Goal: Transaction & Acquisition: Book appointment/travel/reservation

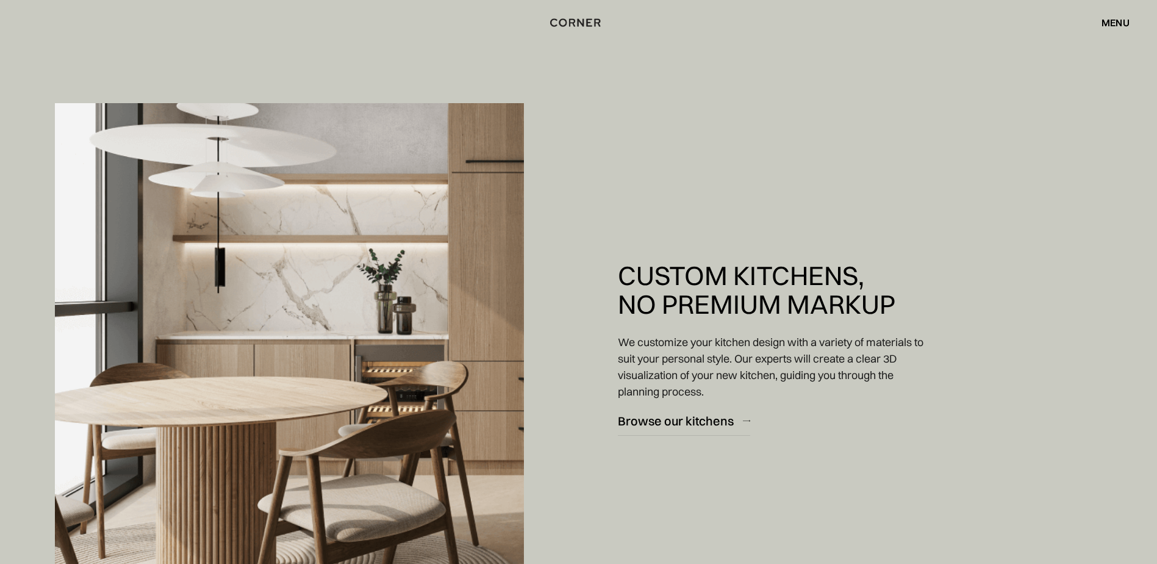
scroll to position [915, 0]
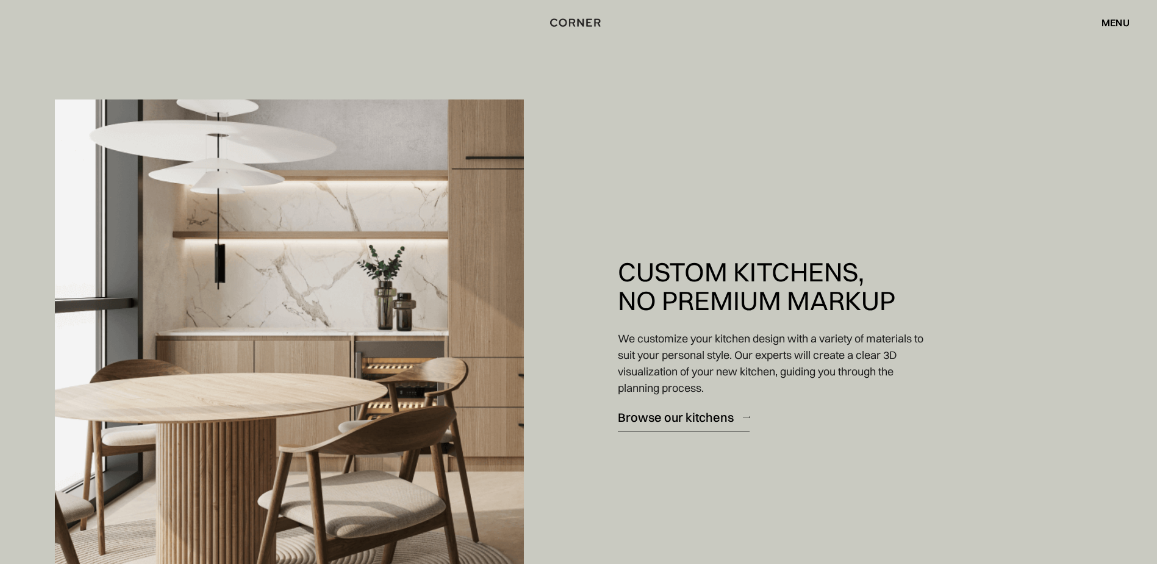
click at [687, 416] on div "Browse our kitchens" at bounding box center [676, 417] width 116 height 16
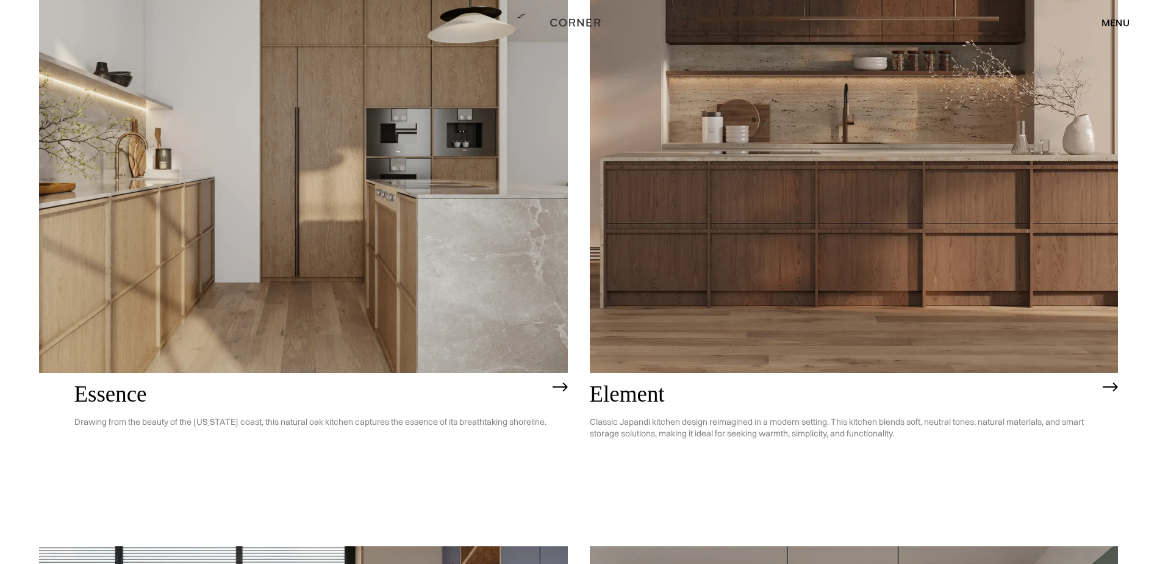
scroll to position [776, 0]
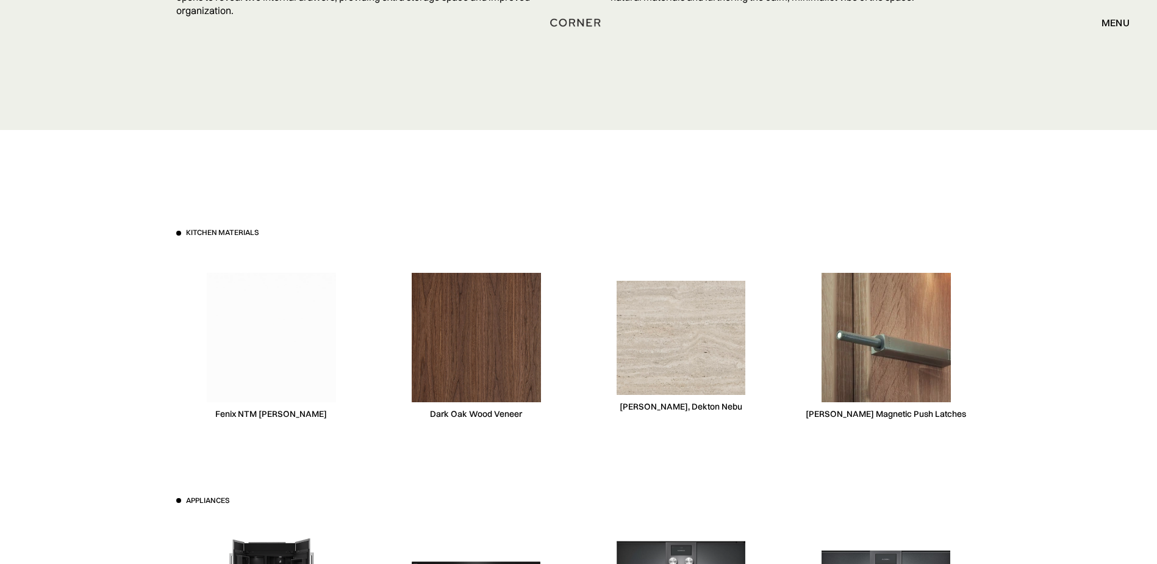
scroll to position [3660, 0]
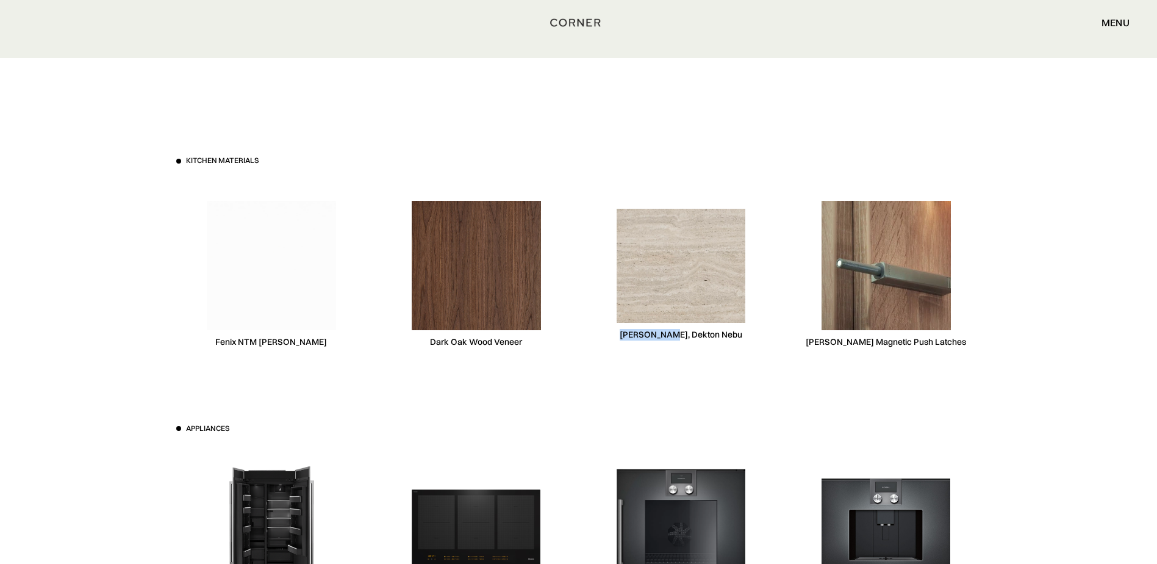
drag, startPoint x: 633, startPoint y: 336, endPoint x: 678, endPoint y: 336, distance: 45.8
click at [678, 336] on div "Consentino, Dekton Nebu" at bounding box center [681, 275] width 190 height 188
copy div "Consentino,"
click at [637, 333] on div "Consentino, Dekton Nebu" at bounding box center [681, 335] width 123 height 12
drag, startPoint x: 634, startPoint y: 333, endPoint x: 733, endPoint y: 332, distance: 99.4
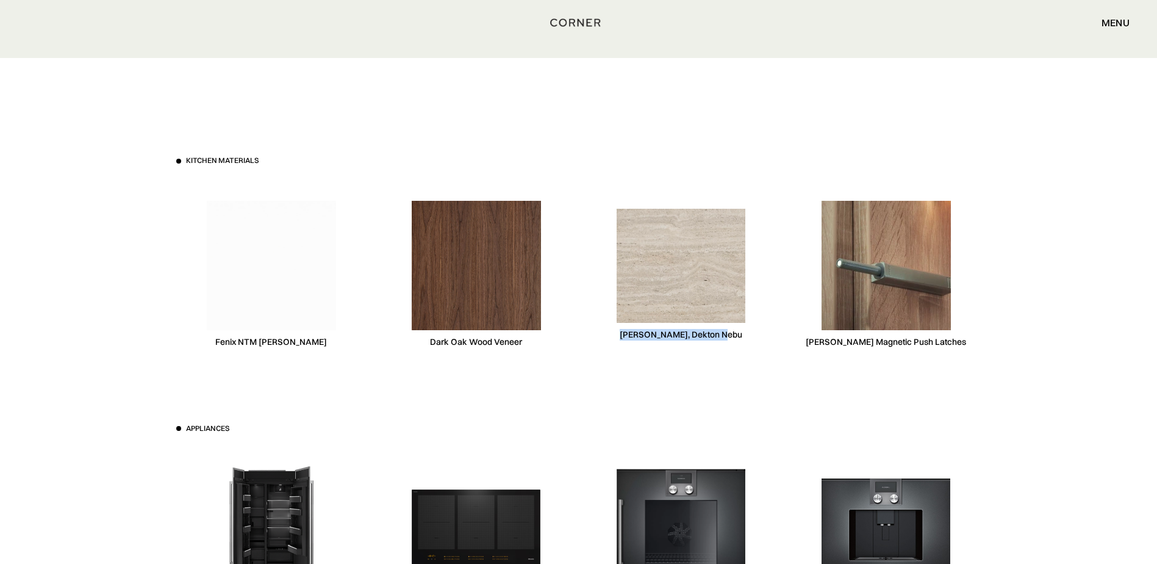
click at [733, 332] on div "Consentino, Dekton Nebu" at bounding box center [681, 275] width 190 height 188
copy div "Consentino, Dekton Nebu"
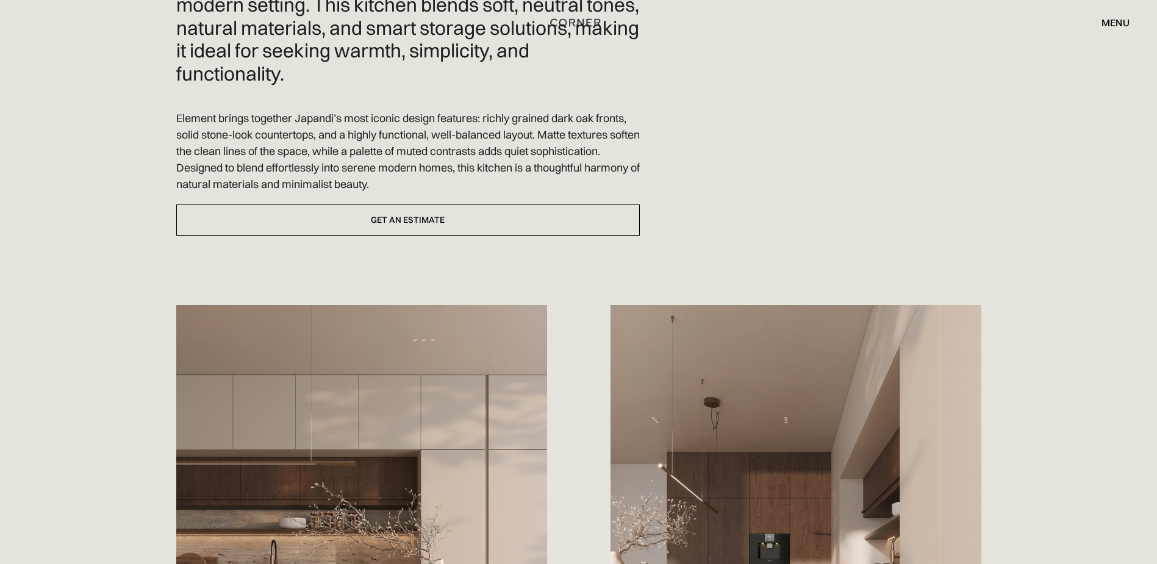
scroll to position [427, 0]
click at [483, 240] on div "Classic Japandi kitchen design reimagined in a modern setting. This kitchen ble…" at bounding box center [578, 409] width 805 height 880
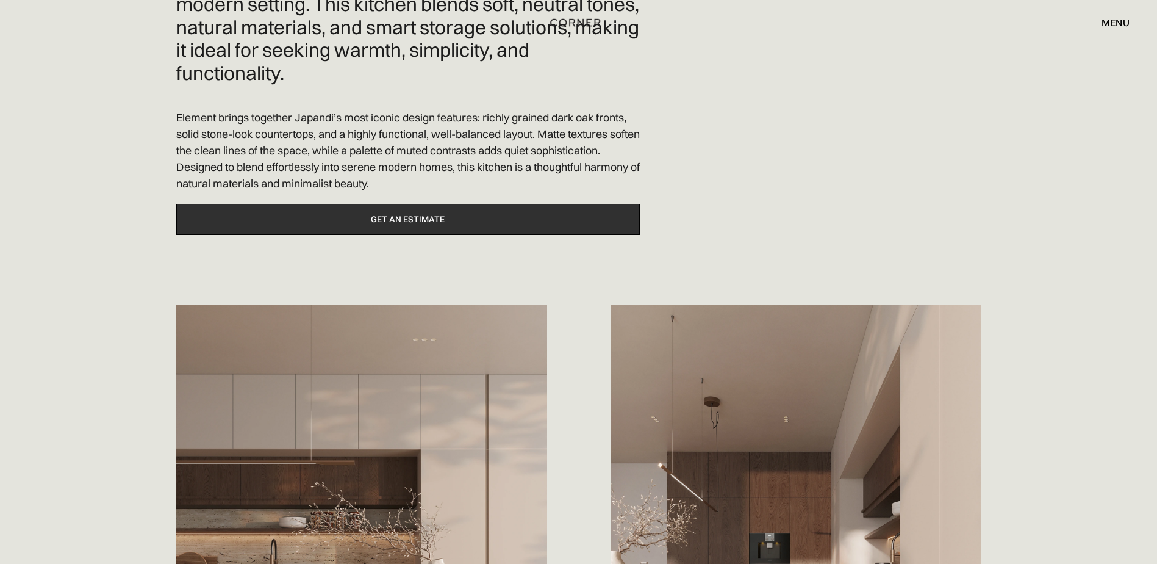
click at [485, 234] on link "Get an estimate" at bounding box center [408, 219] width 464 height 31
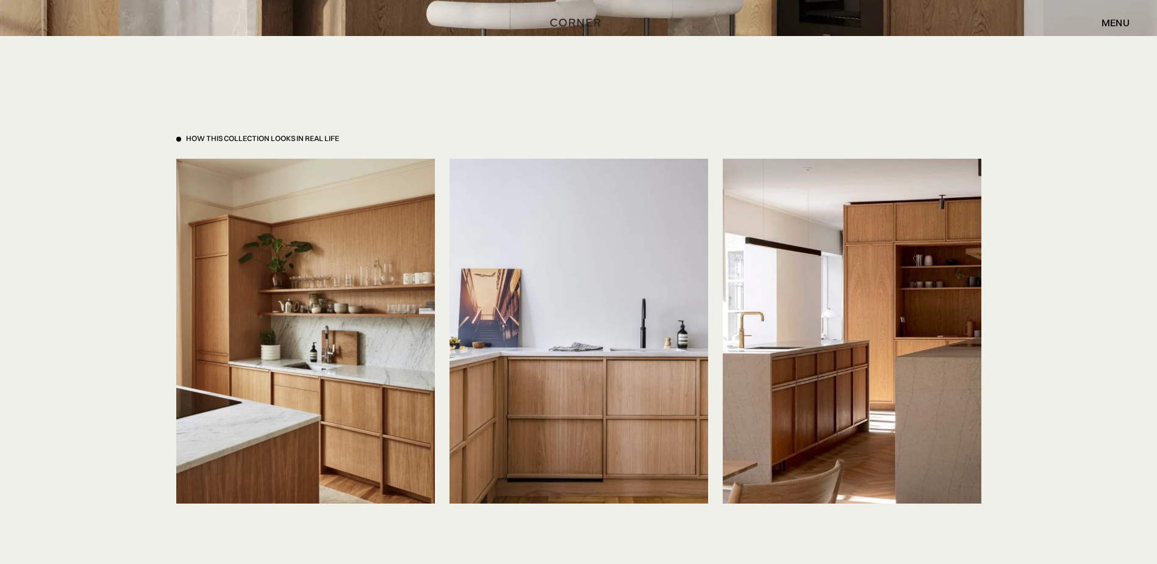
scroll to position [2745, 0]
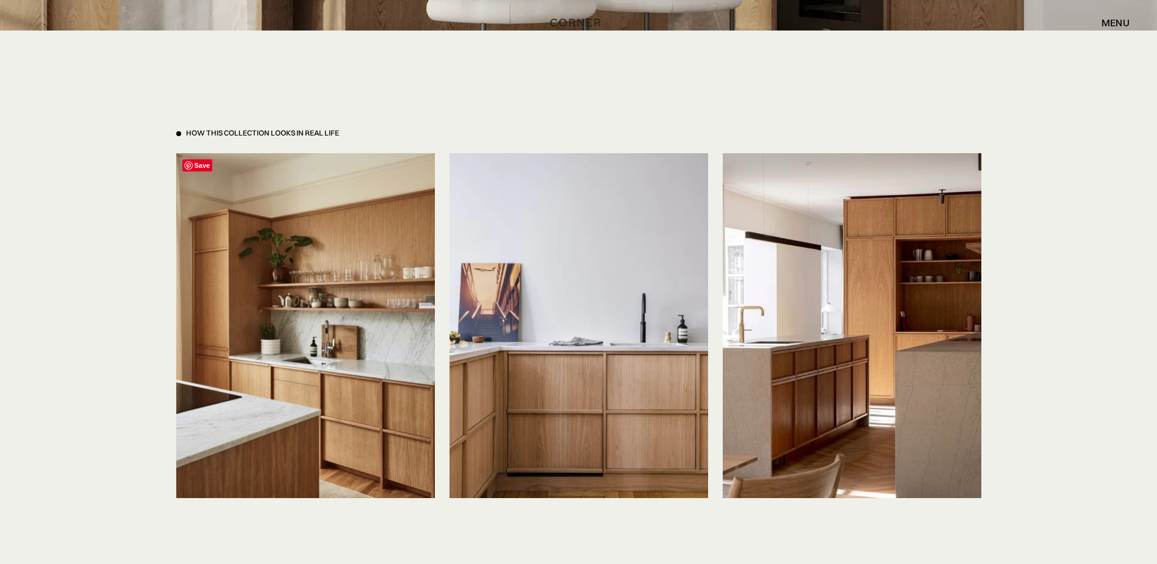
click at [414, 209] on img at bounding box center [305, 325] width 259 height 345
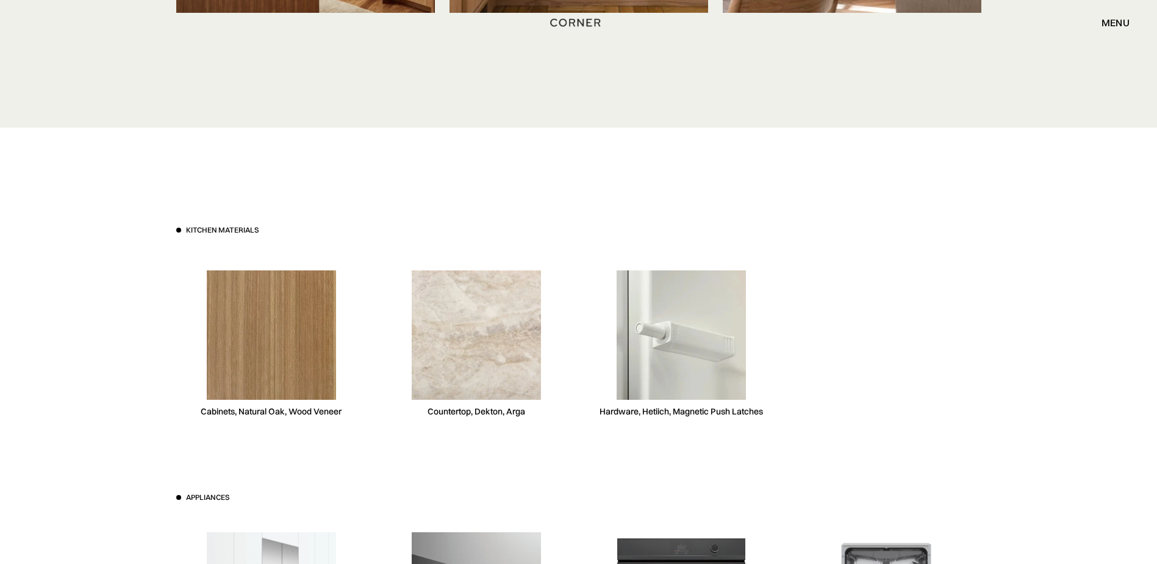
scroll to position [3416, 0]
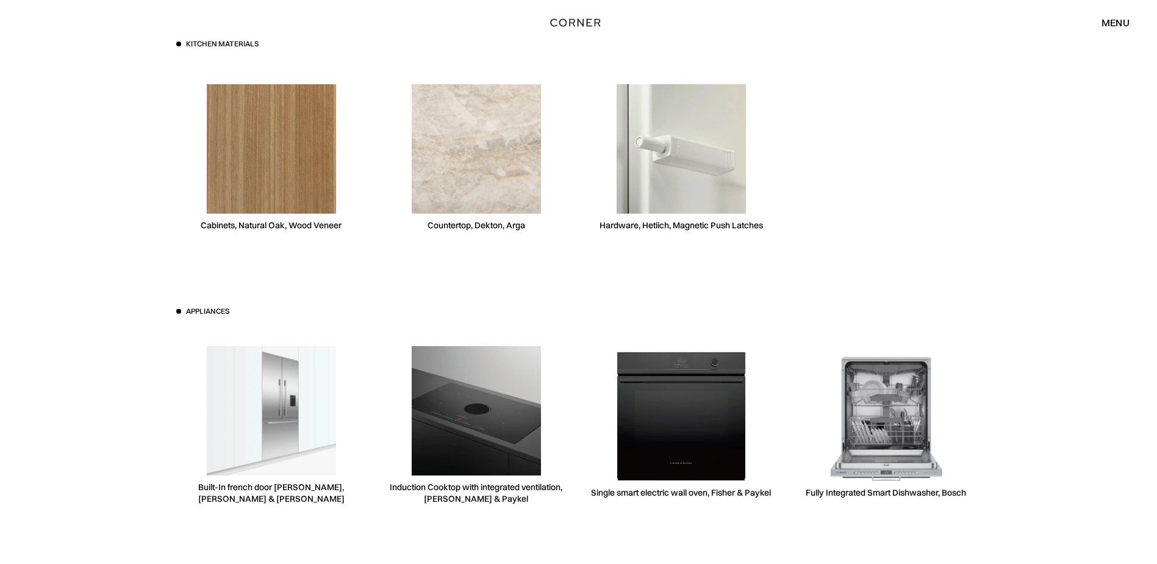
click at [320, 188] on img at bounding box center [271, 148] width 129 height 129
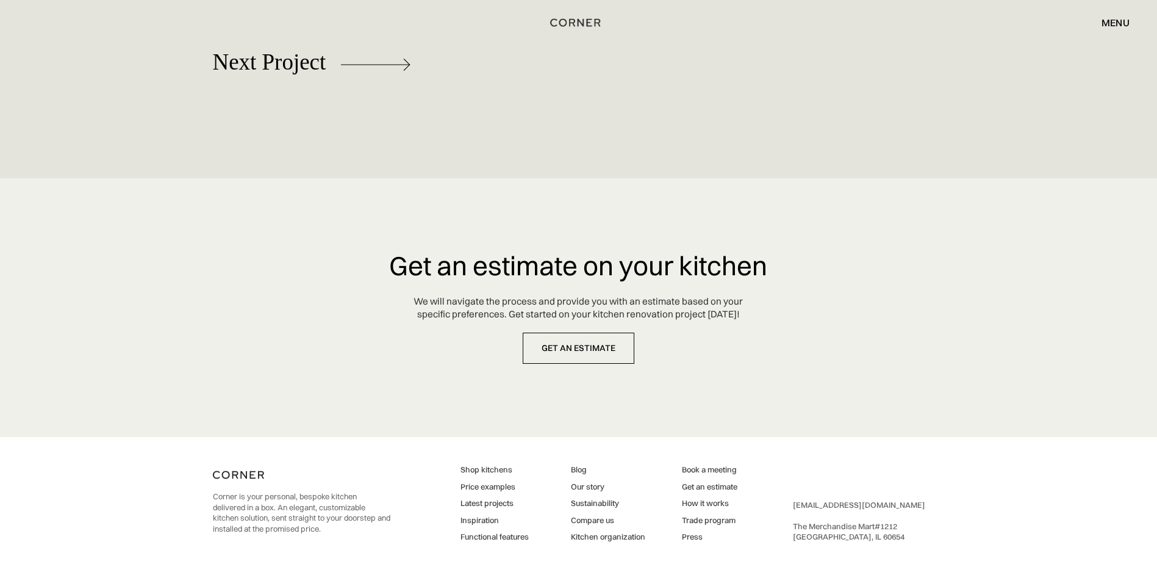
scroll to position [5715, 0]
